Goal: Check status: Check status

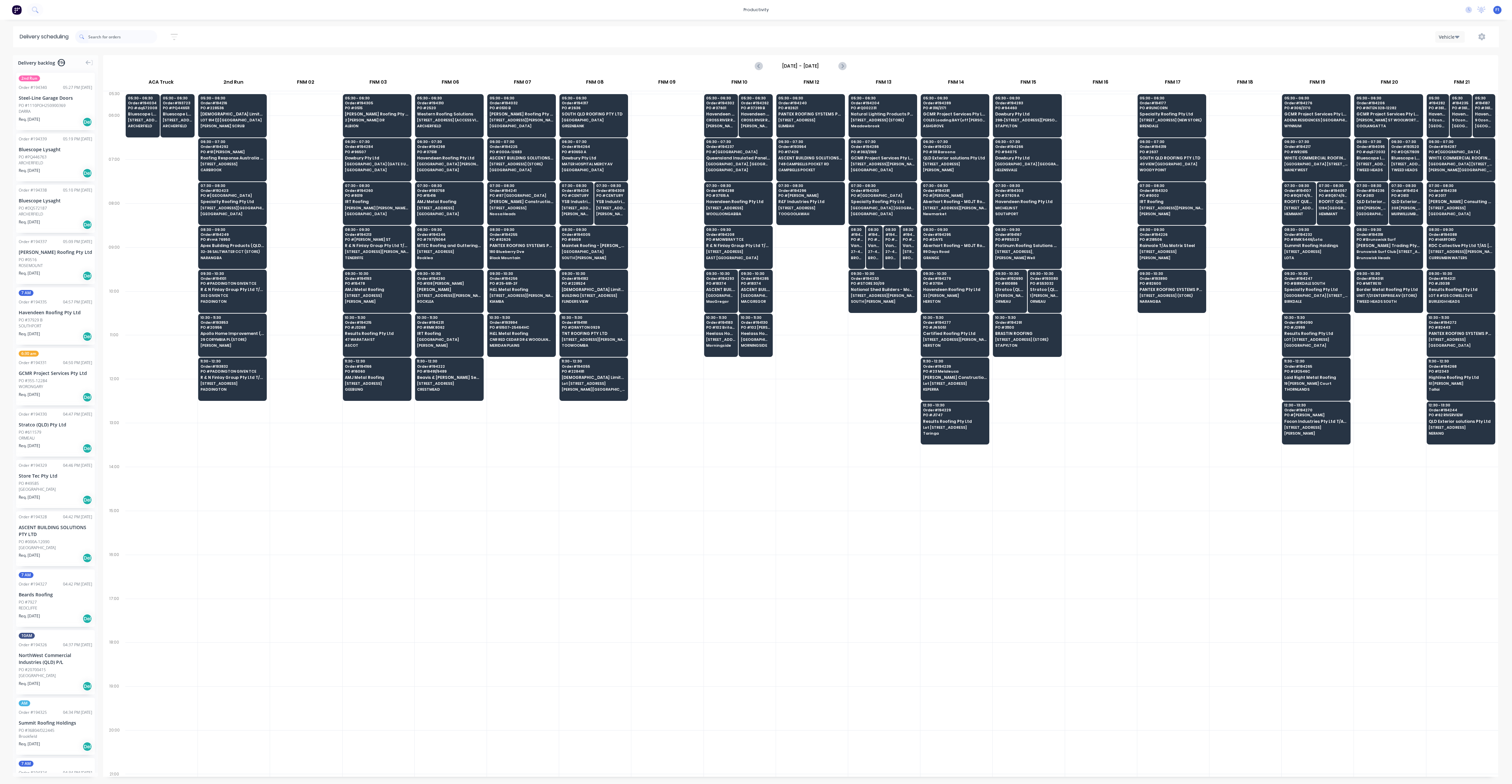
scroll to position [0, 1]
click at [367, 45] on div "Sort by Most recent Created date Required date Order number Customer name Most …" at bounding box center [787, 36] width 1424 height 18
click at [584, 501] on div at bounding box center [595, 488] width 72 height 44
click at [108, 34] on input "text" at bounding box center [122, 36] width 69 height 13
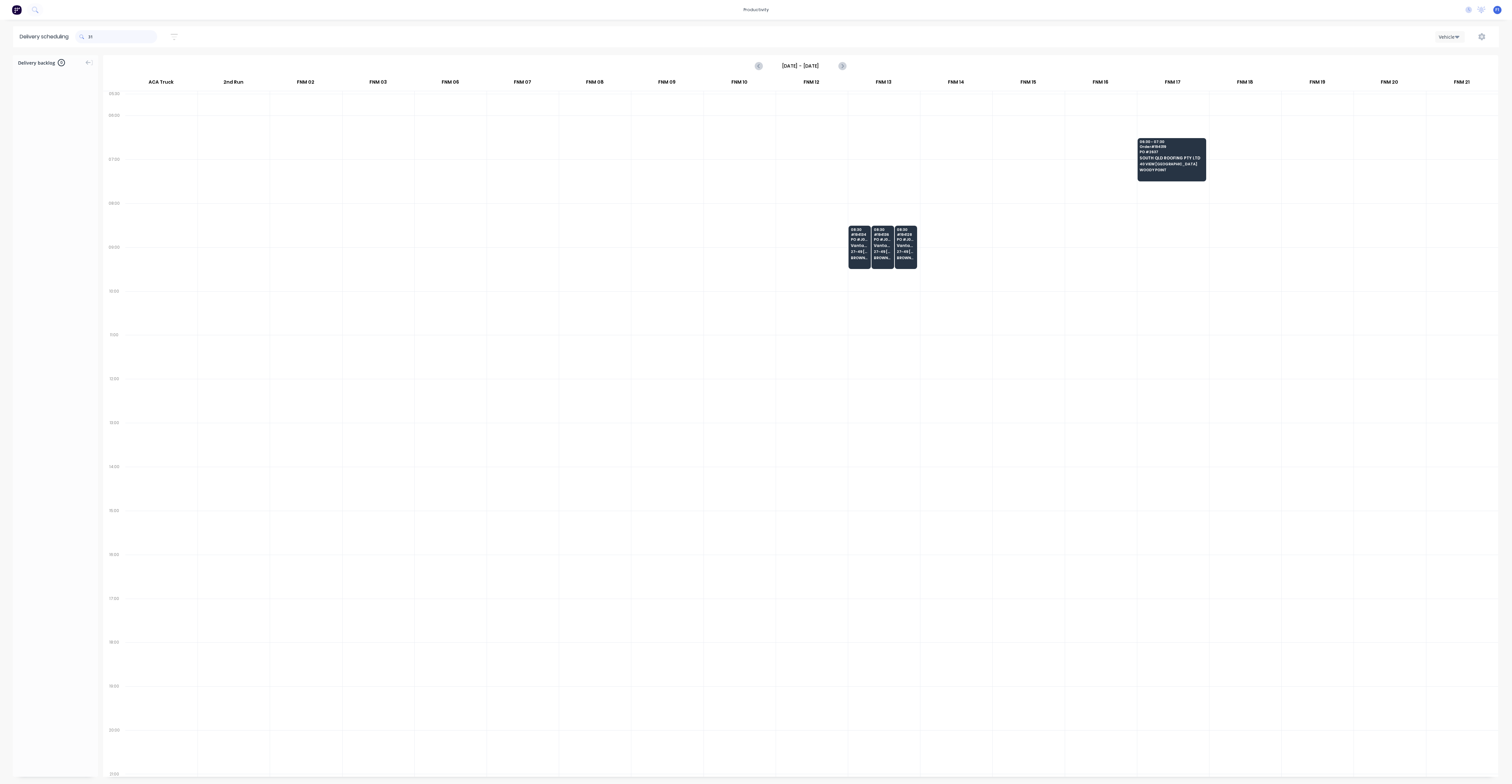
type input "3"
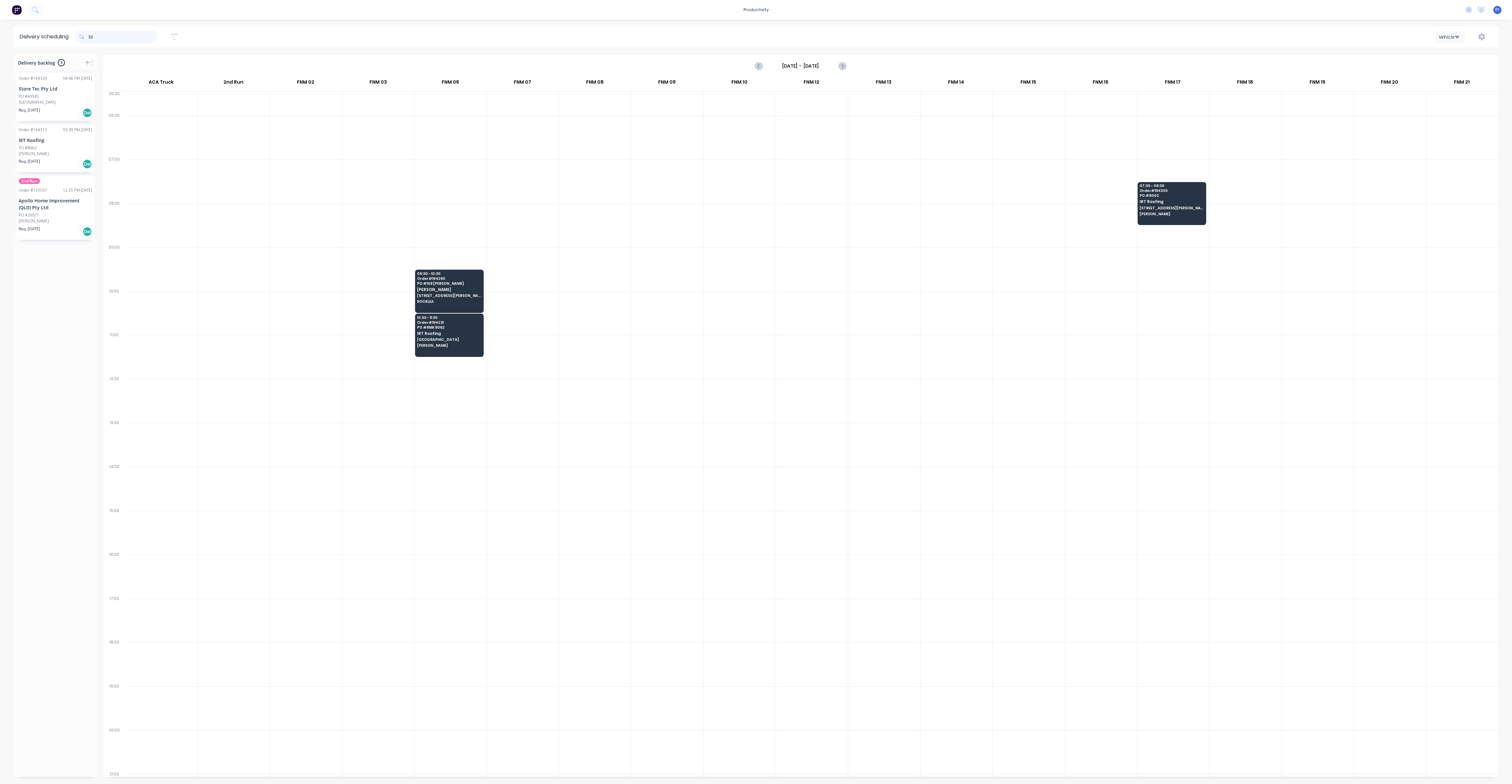
type input "3"
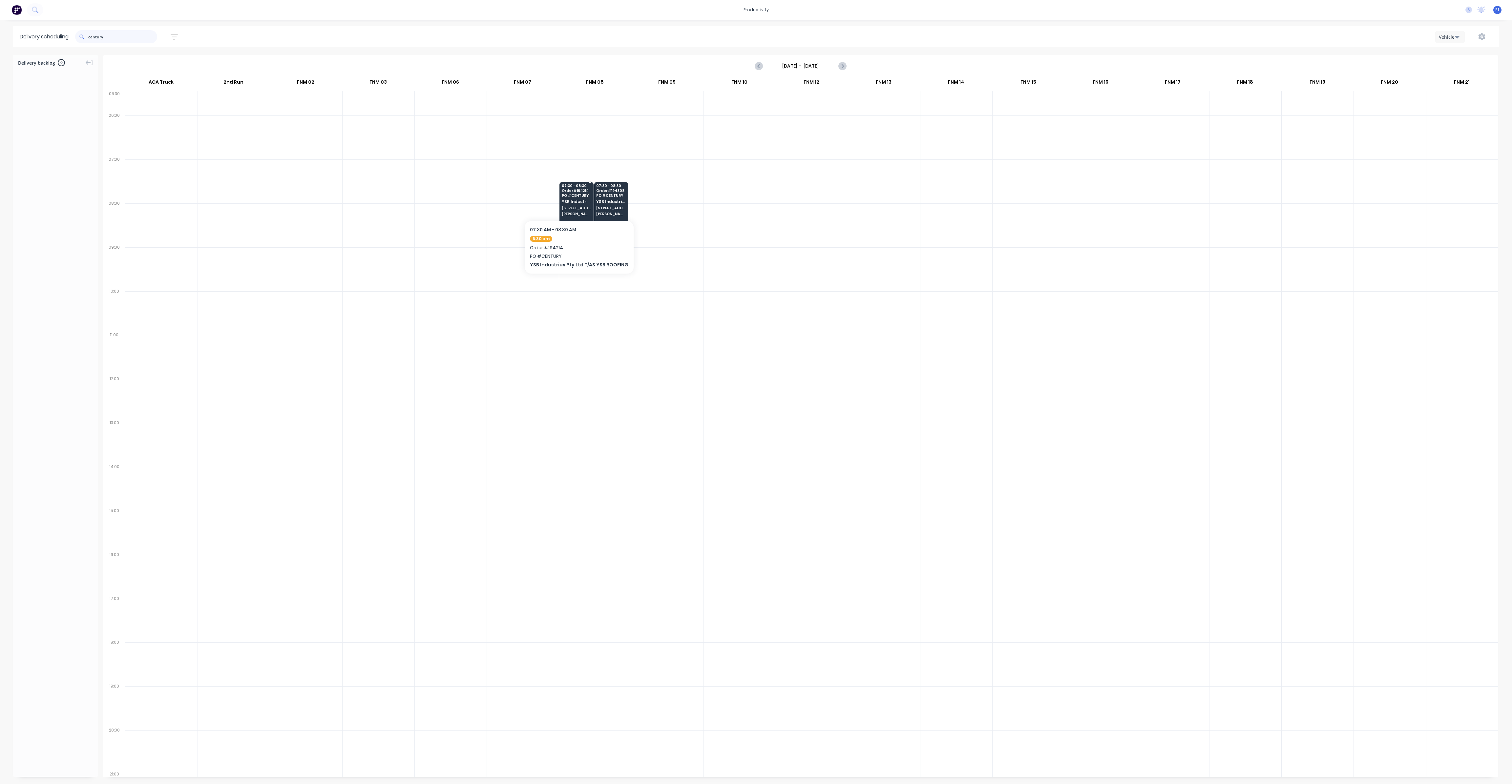
type input "century"
click at [571, 201] on span "YSB Industries Pty Ltd T/AS YSB ROOFING" at bounding box center [576, 201] width 29 height 4
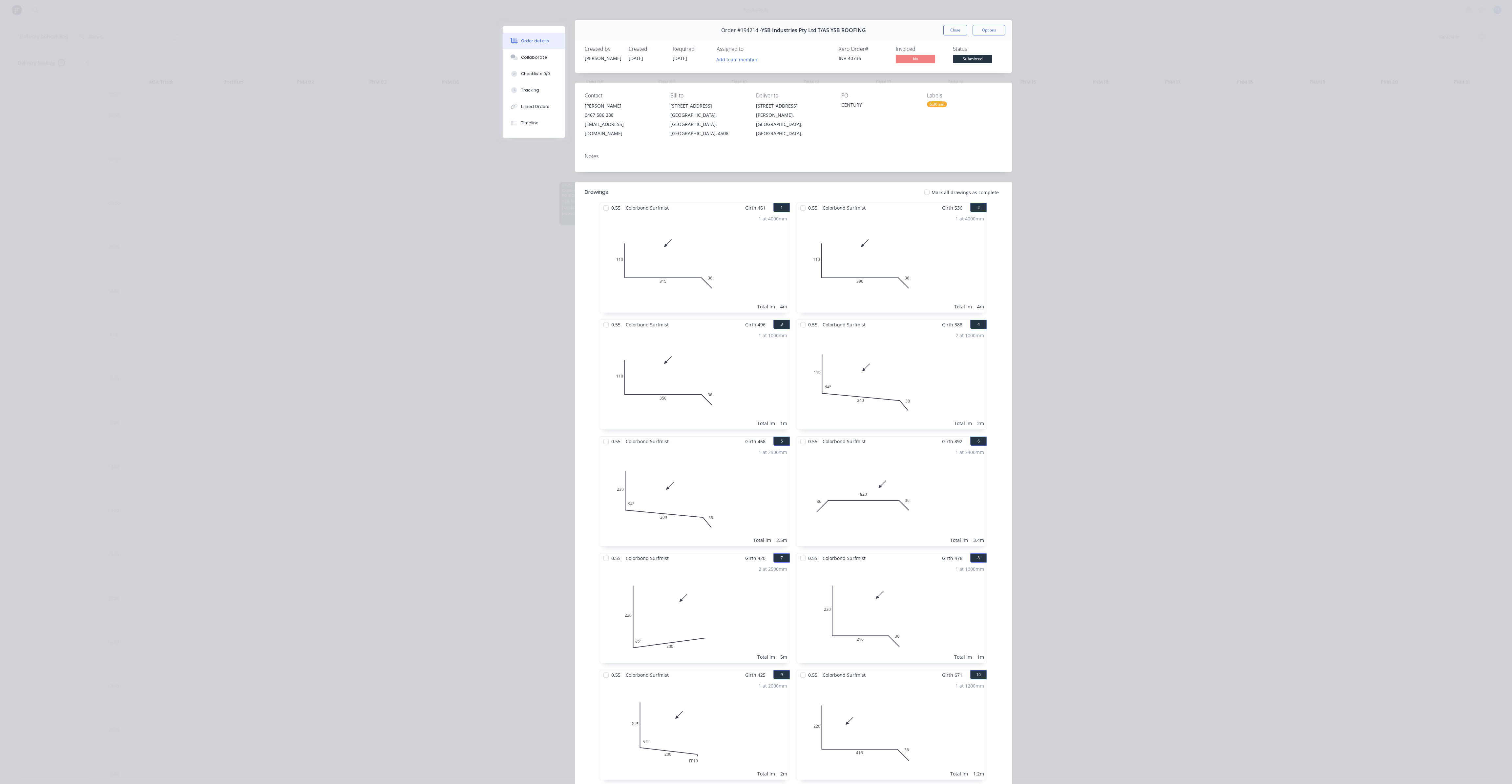
scroll to position [0, 0]
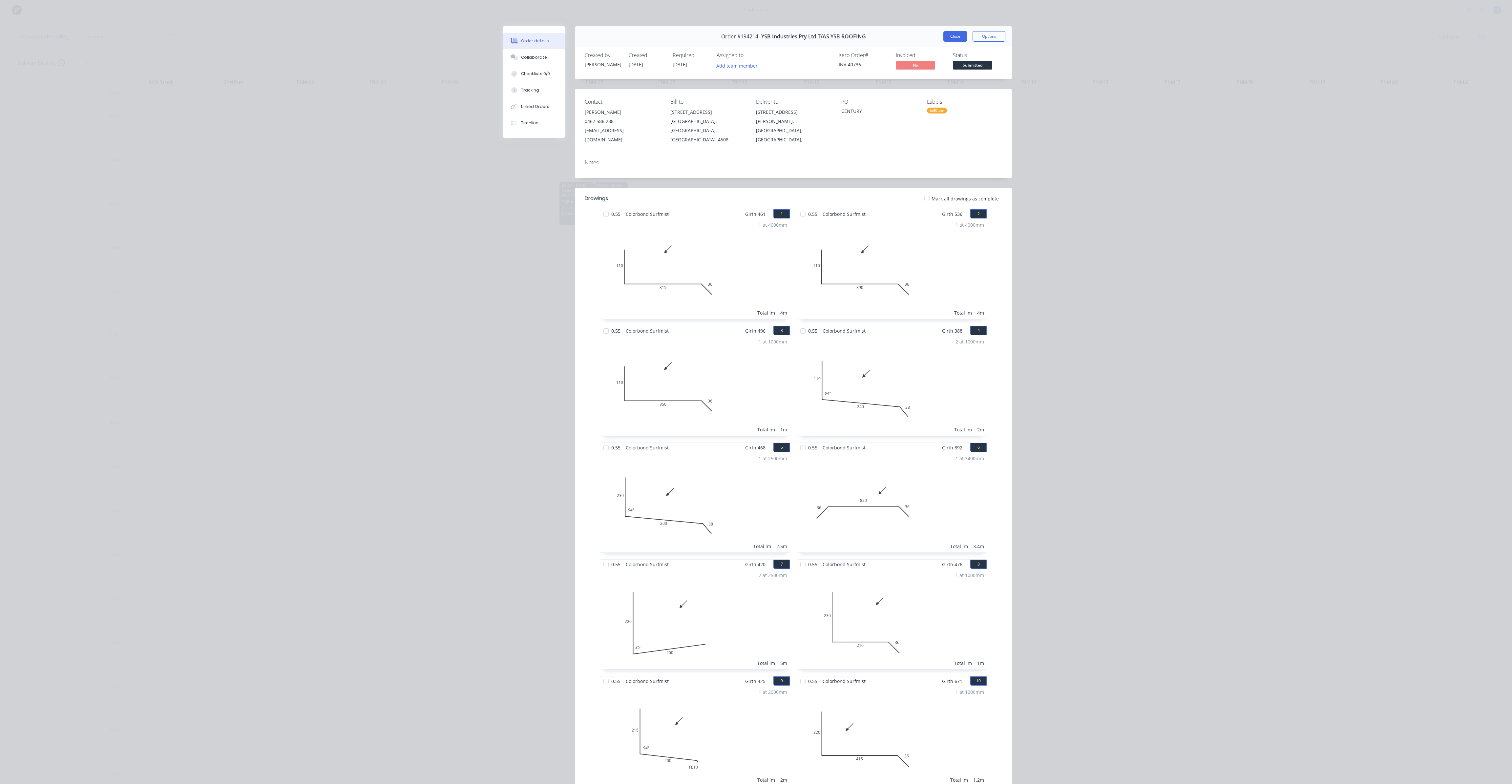
click at [946, 38] on button "Close" at bounding box center [955, 36] width 24 height 11
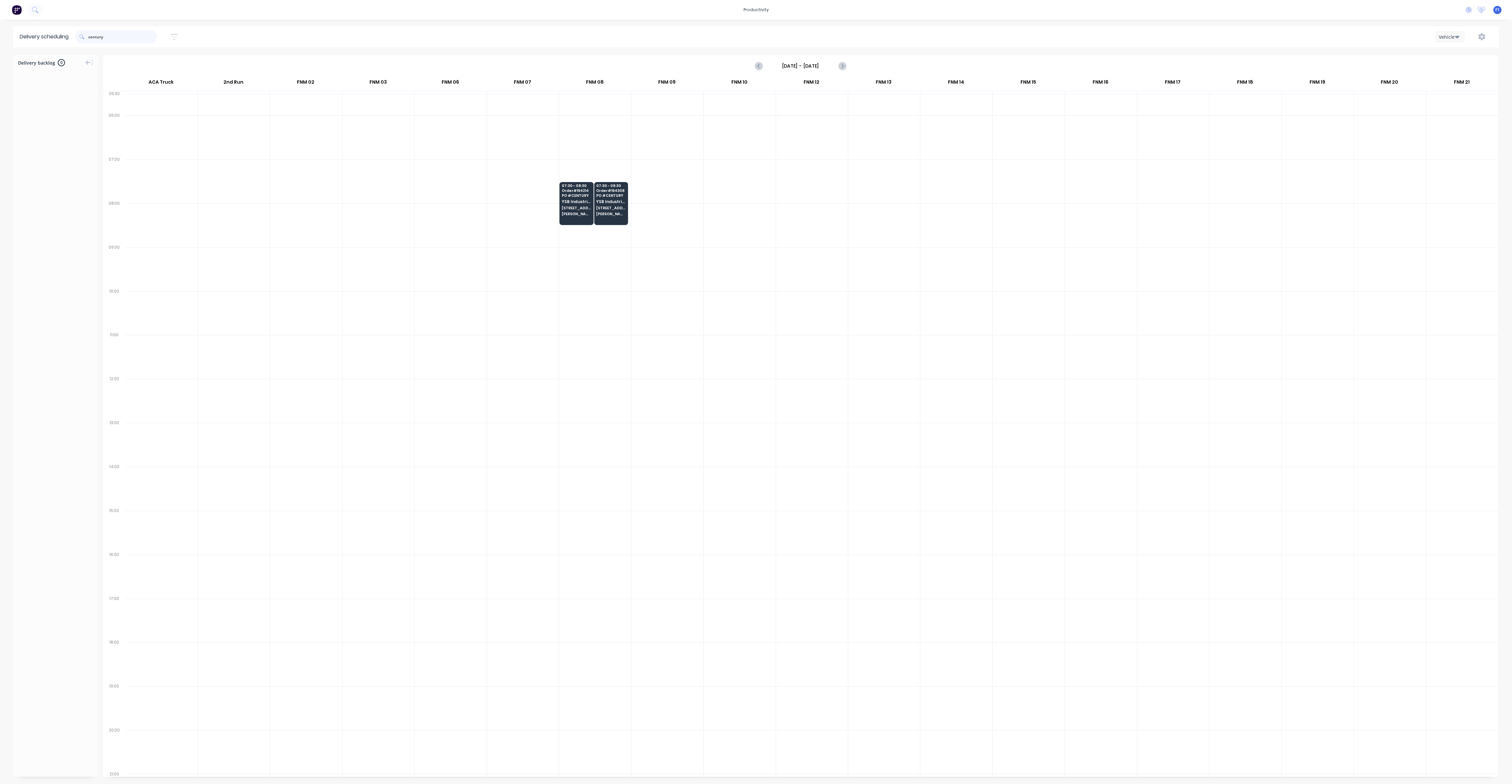
drag, startPoint x: 110, startPoint y: 37, endPoint x: 15, endPoint y: 12, distance: 98.2
click at [15, 12] on div "productivity productivity Workflow Planner Delivery Scheduling Timesheets No ne…" at bounding box center [756, 392] width 1512 height 784
